Goal: Information Seeking & Learning: Check status

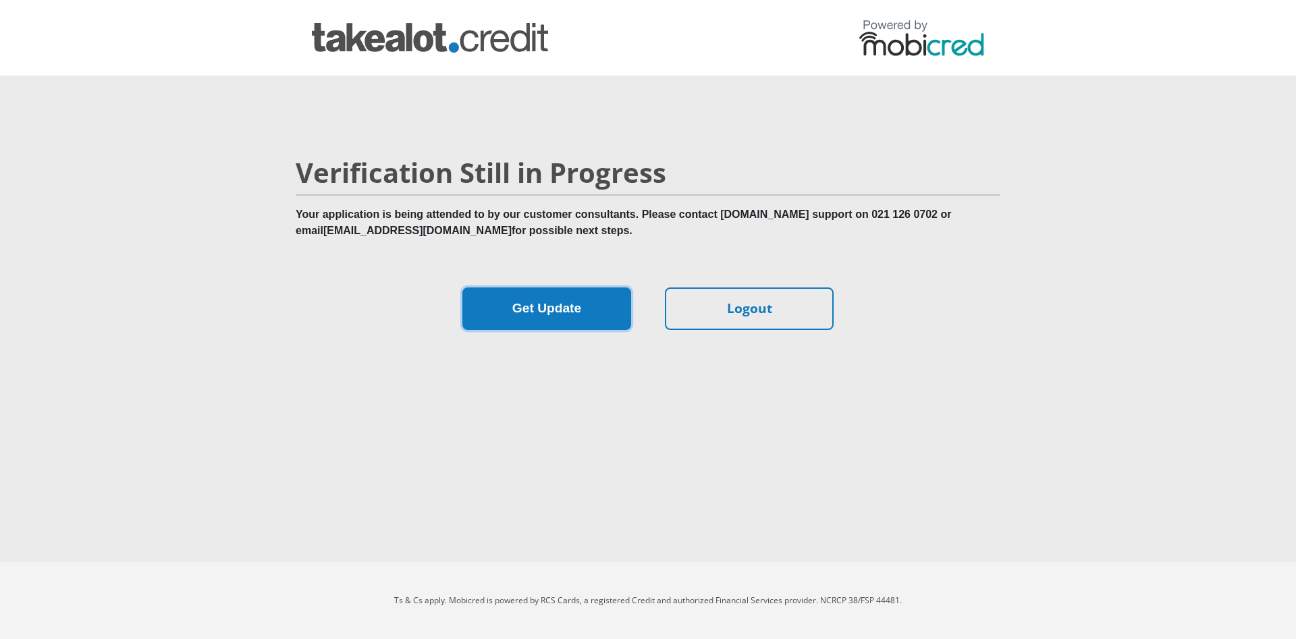
click at [555, 314] on button "Get Update" at bounding box center [546, 308] width 169 height 43
click at [583, 312] on button "Get Update" at bounding box center [546, 308] width 169 height 43
click at [549, 310] on button "Get Update" at bounding box center [546, 308] width 169 height 43
click at [556, 313] on button "Get Update" at bounding box center [546, 308] width 169 height 43
click at [539, 326] on button "Get Update" at bounding box center [546, 308] width 169 height 43
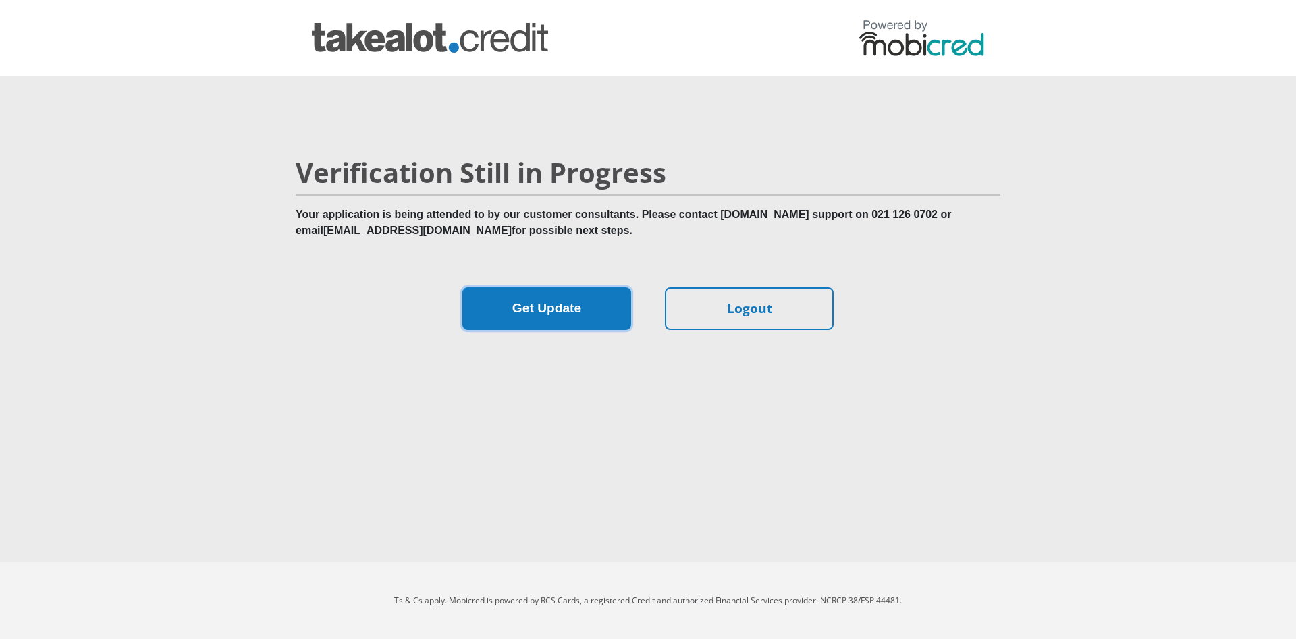
click at [511, 315] on button "Get Update" at bounding box center [546, 308] width 169 height 43
click at [589, 295] on button "Get Update" at bounding box center [546, 308] width 169 height 43
click at [571, 308] on button "Get Update" at bounding box center [546, 308] width 169 height 43
click at [537, 301] on button "Get Update" at bounding box center [546, 308] width 169 height 43
click at [515, 323] on button "Get Update" at bounding box center [546, 308] width 169 height 43
